Goal: Find specific page/section: Find specific page/section

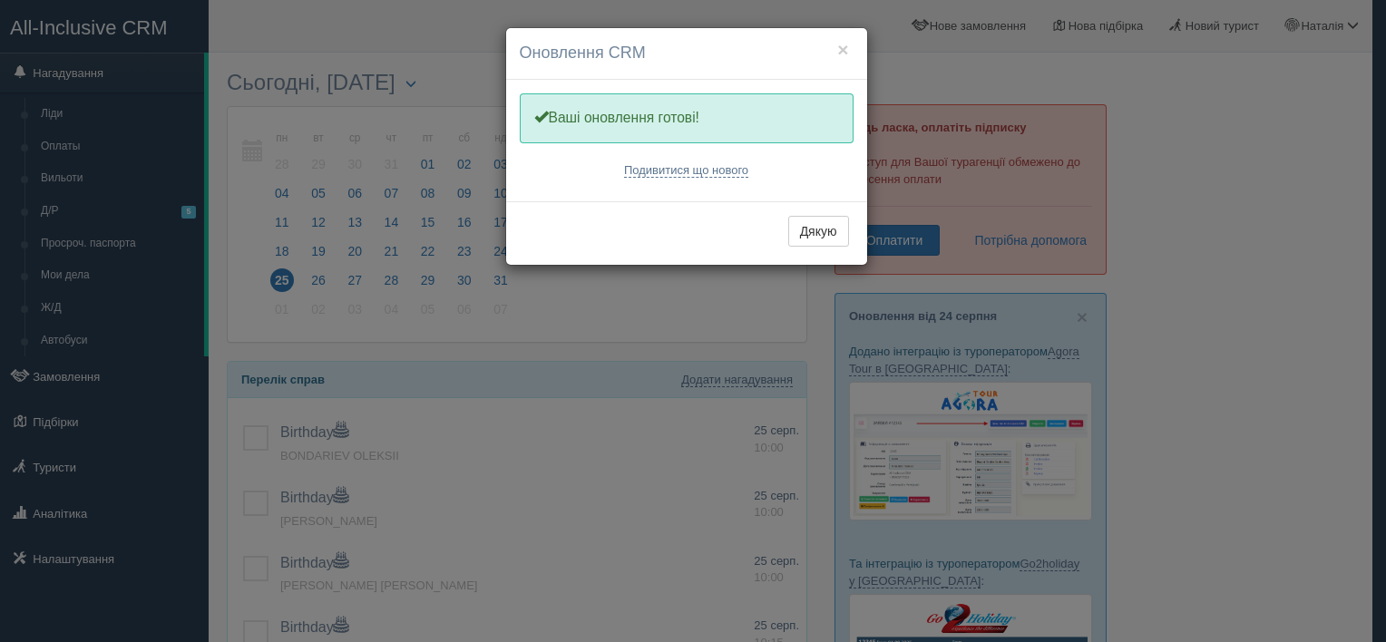
click at [1271, 251] on div "× Оновлення CRM Одну хвилинку, оновлюємо Вашу CRM Ваші оновлення готові! Подиви…" at bounding box center [693, 321] width 1386 height 642
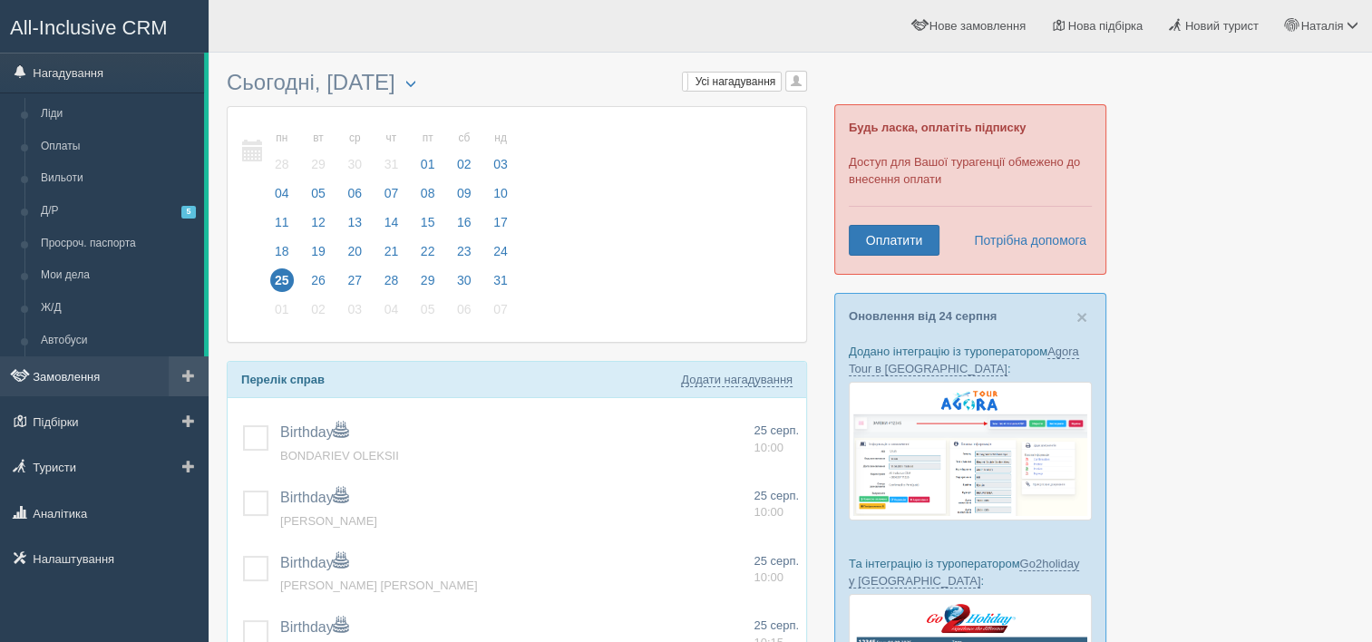
click at [72, 377] on link "Замовлення" at bounding box center [104, 376] width 209 height 40
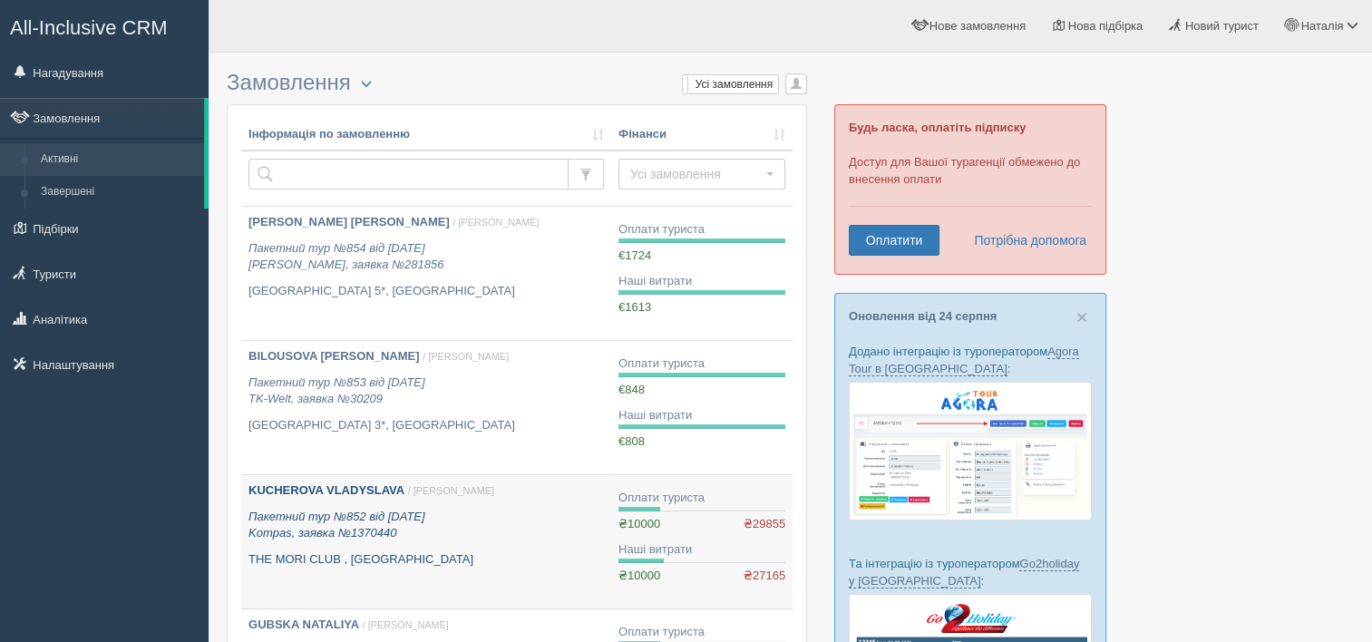
click at [341, 485] on b "KUCHEROVA VLADYSLAVA" at bounding box center [327, 490] width 156 height 14
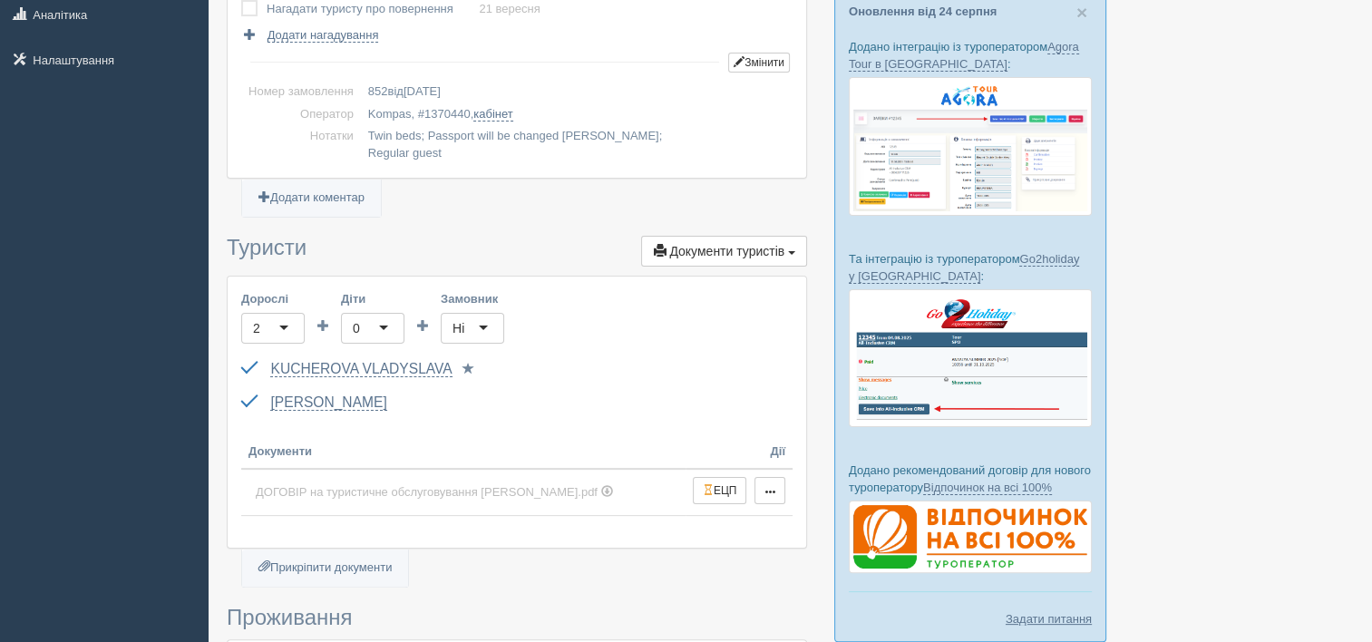
scroll to position [363, 0]
